Goal: Task Accomplishment & Management: Use online tool/utility

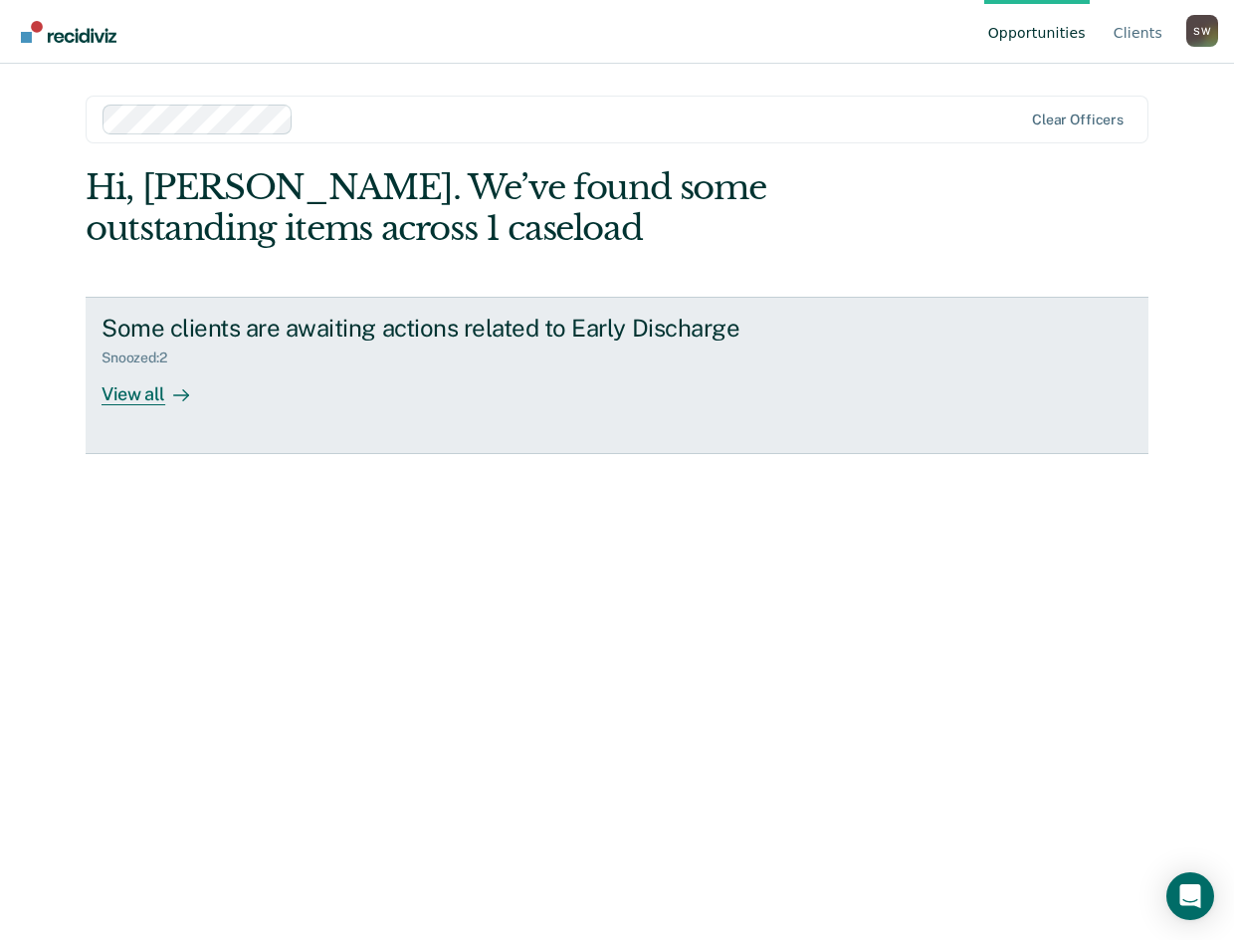
click at [145, 401] on div "View all" at bounding box center [157, 385] width 111 height 39
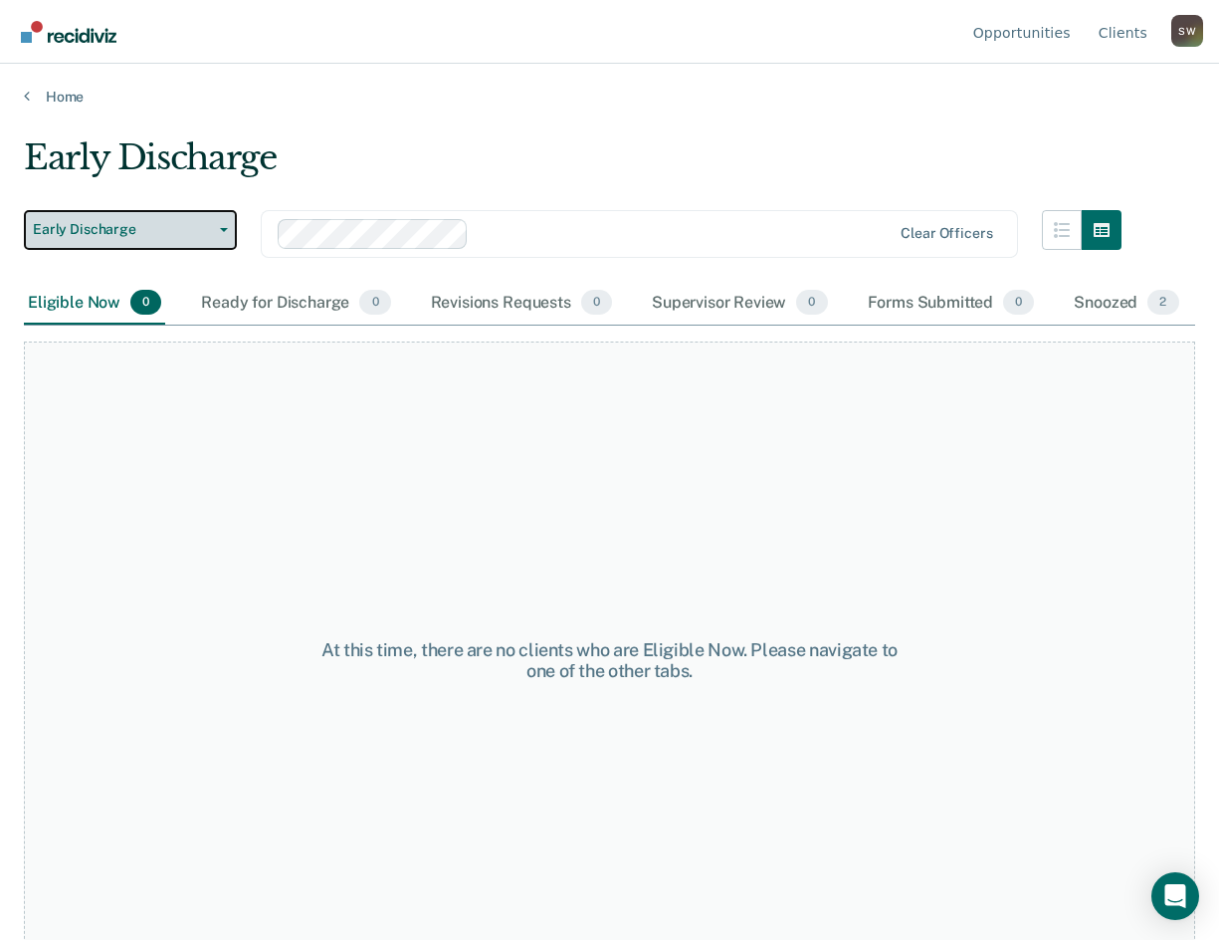
click at [228, 228] on button "Early Discharge" at bounding box center [130, 230] width 213 height 40
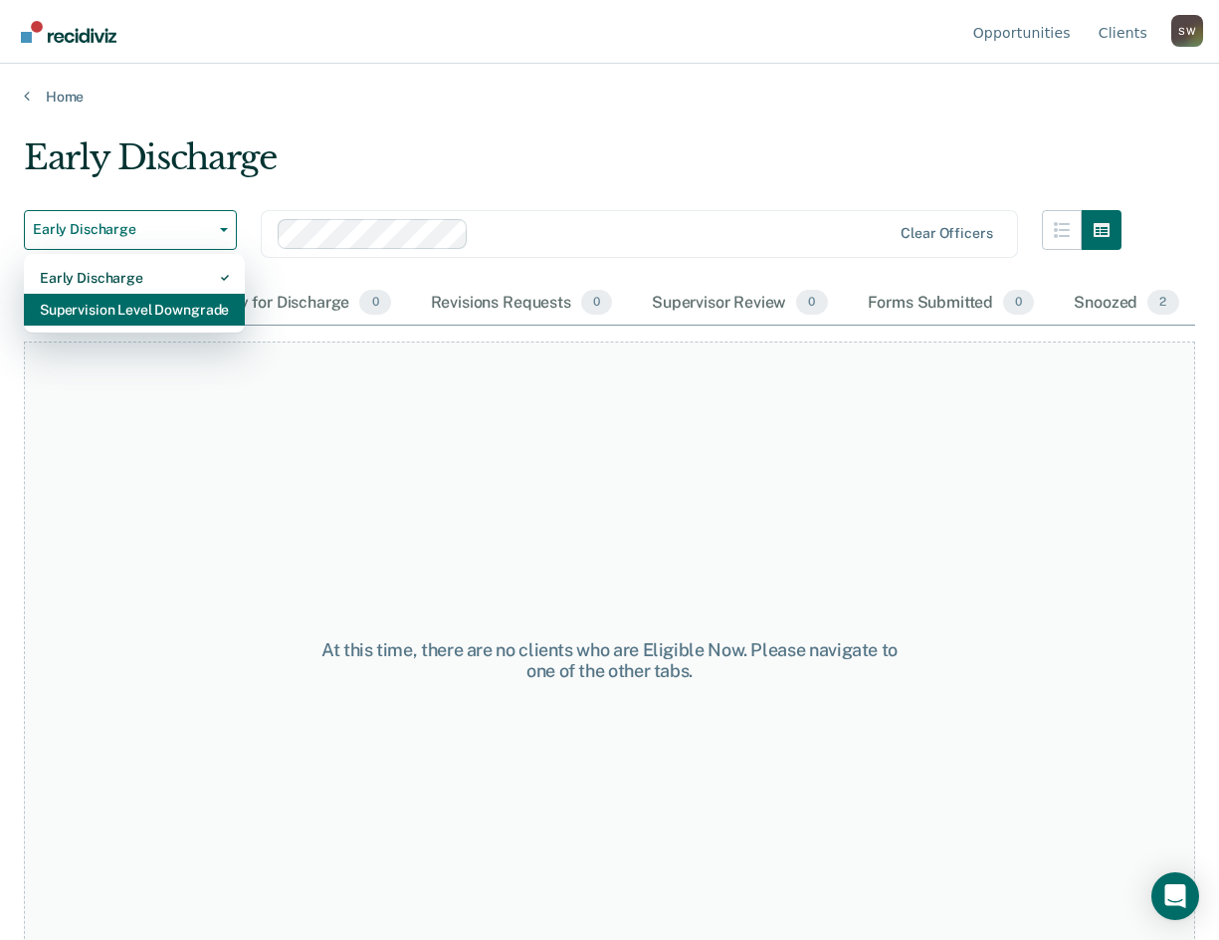
click at [119, 316] on div "Supervision Level Downgrade" at bounding box center [134, 310] width 189 height 32
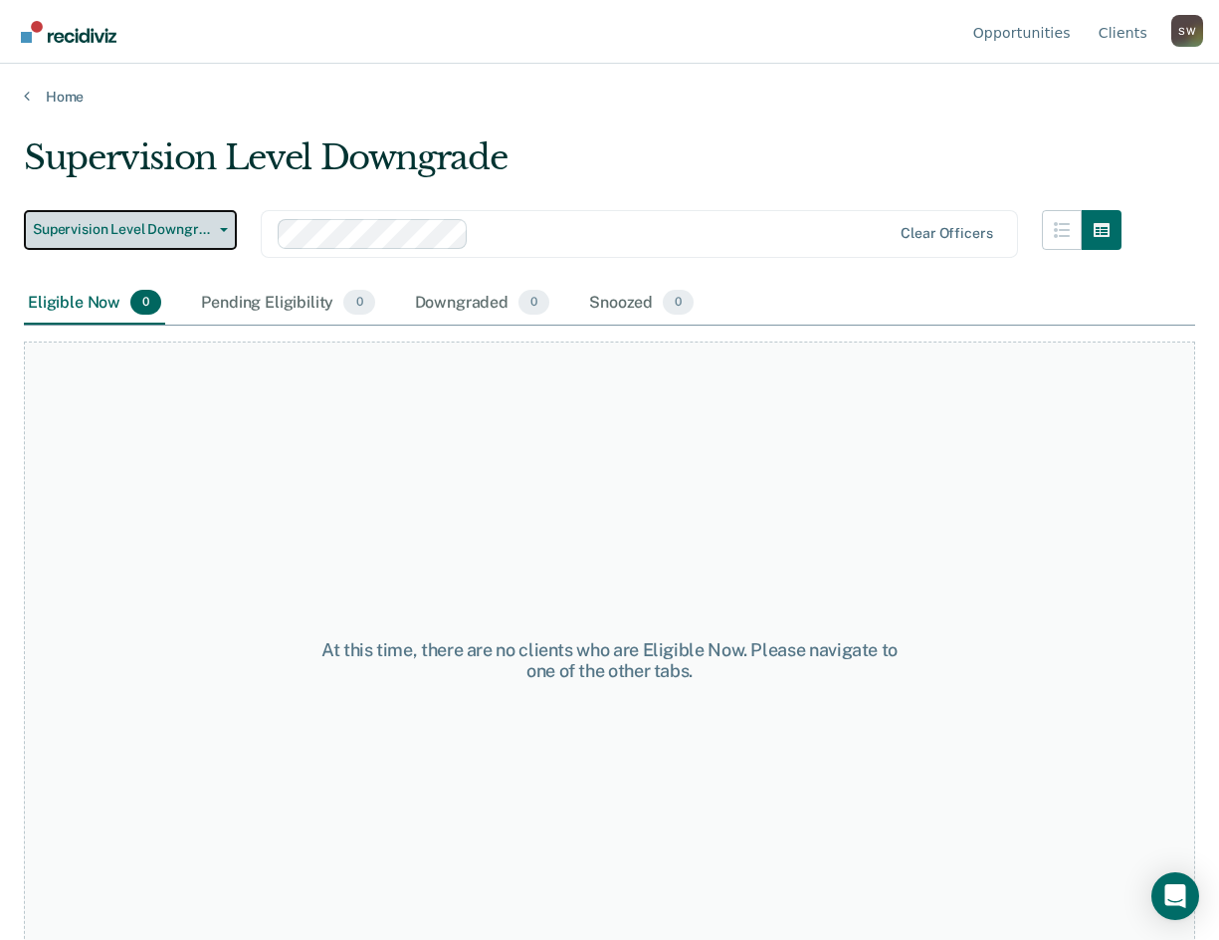
click at [206, 233] on span "Supervision Level Downgrade" at bounding box center [122, 229] width 179 height 17
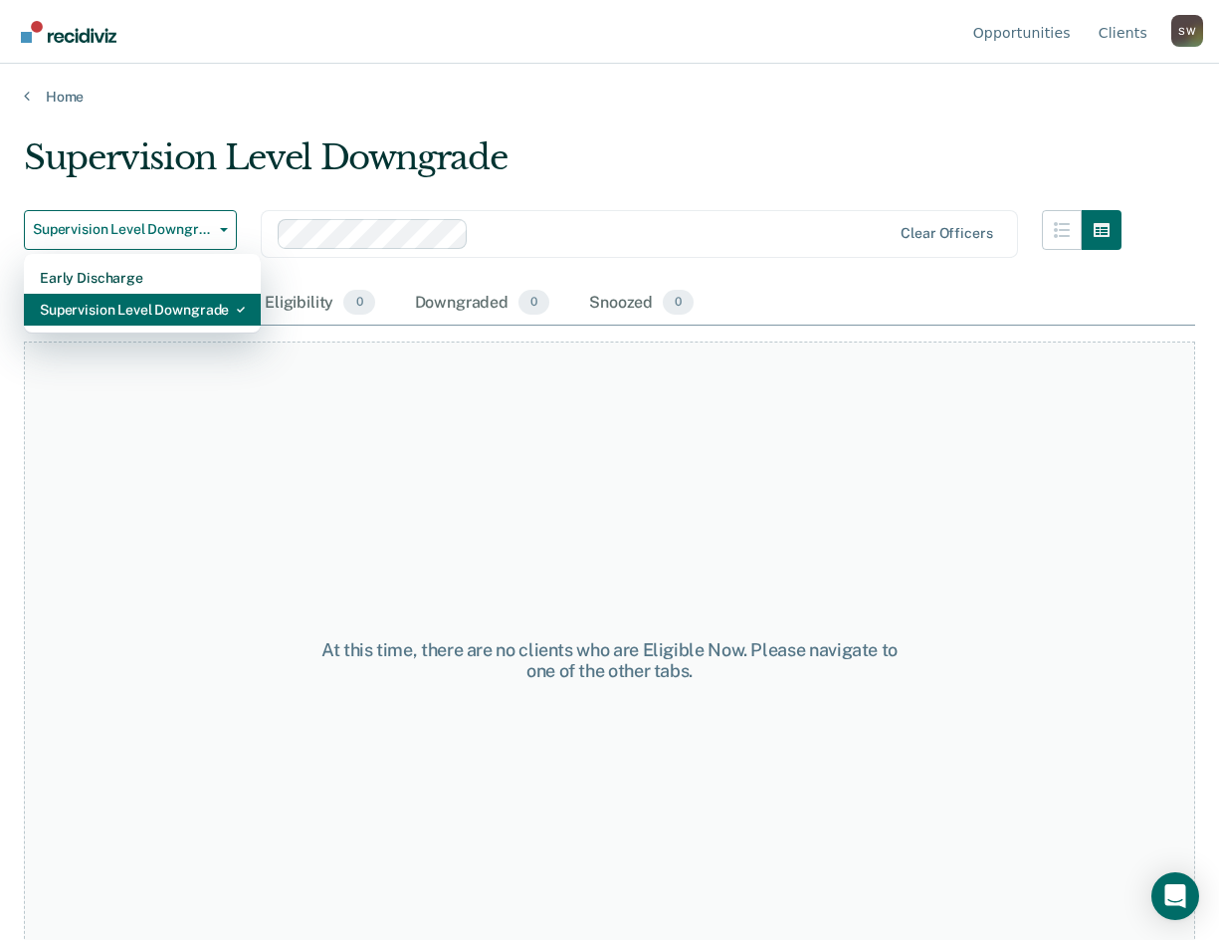
click at [182, 309] on div "Supervision Level Downgrade" at bounding box center [142, 310] width 205 height 32
